Goal: Task Accomplishment & Management: Use online tool/utility

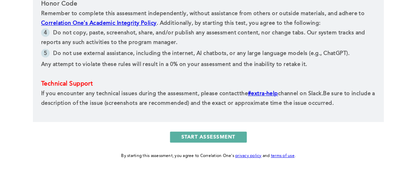
scroll to position [382, 0]
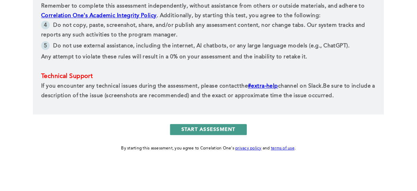
click at [213, 127] on button "START ASSESSMENT" at bounding box center [208, 129] width 77 height 11
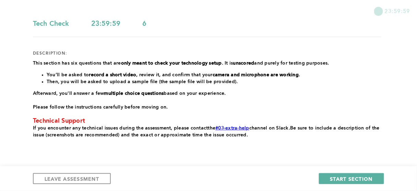
scroll to position [87, 0]
